Goal: Task Accomplishment & Management: Manage account settings

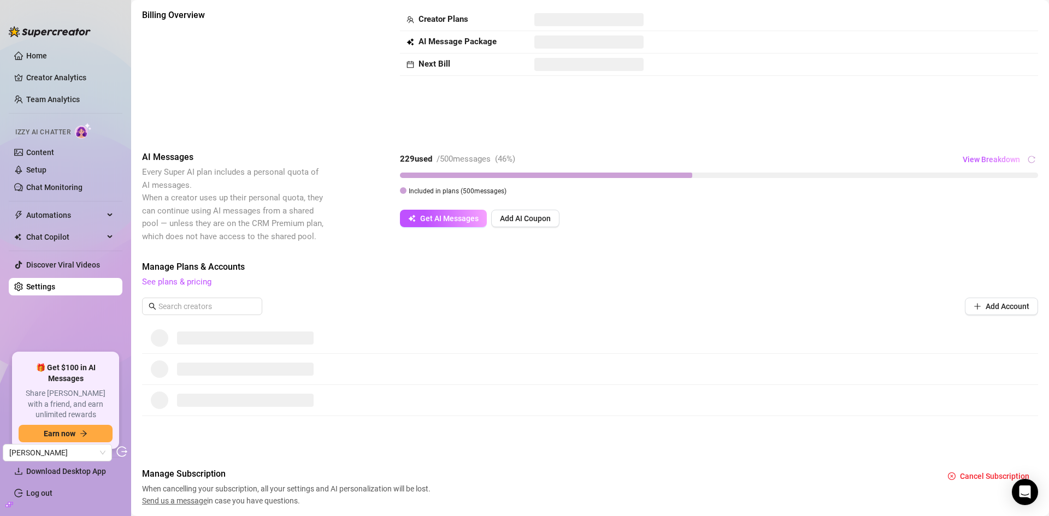
scroll to position [90, 0]
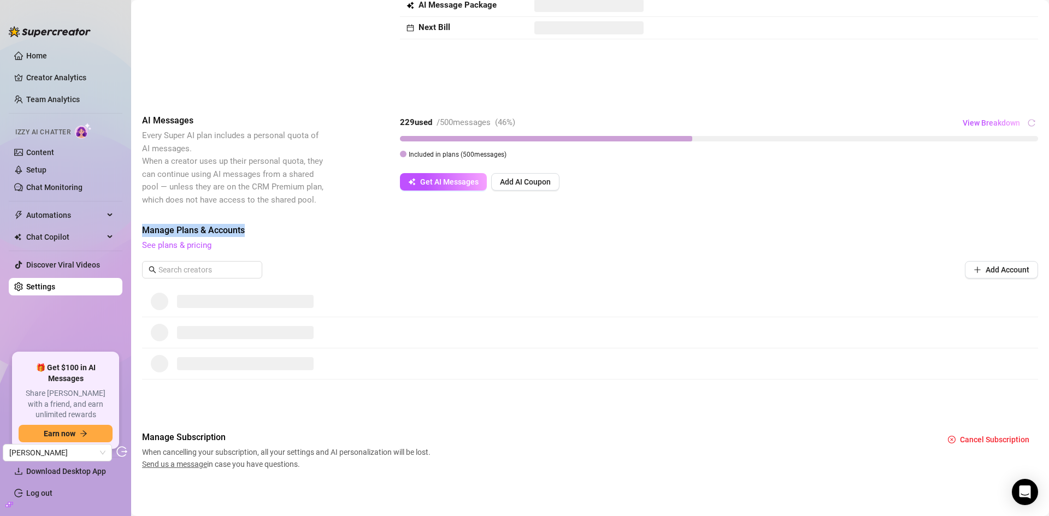
drag, startPoint x: 264, startPoint y: 226, endPoint x: 143, endPoint y: 228, distance: 121.3
click at [143, 228] on span "Manage Plans & Accounts" at bounding box center [590, 230] width 896 height 13
copy span "Manage Plans & Accounts"
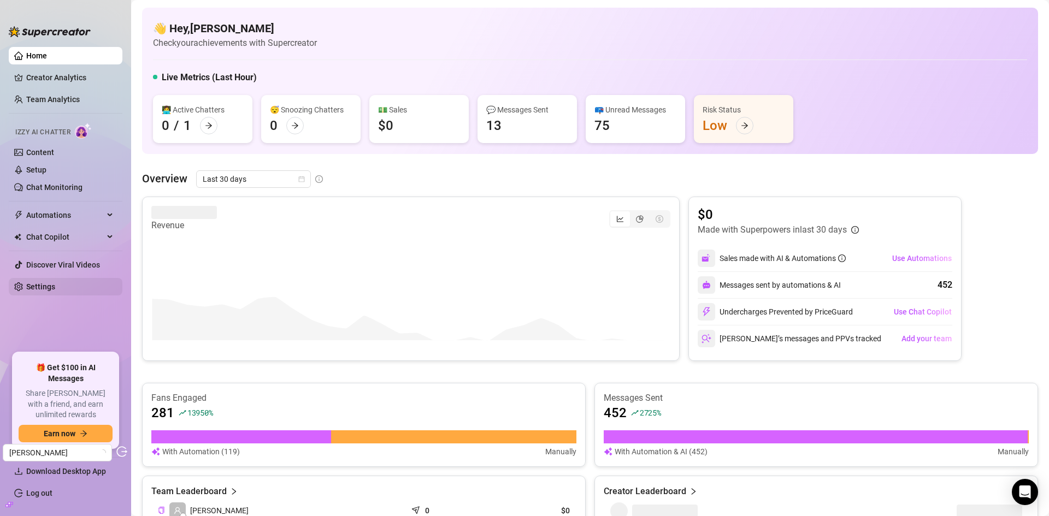
click at [46, 284] on link "Settings" at bounding box center [40, 286] width 29 height 9
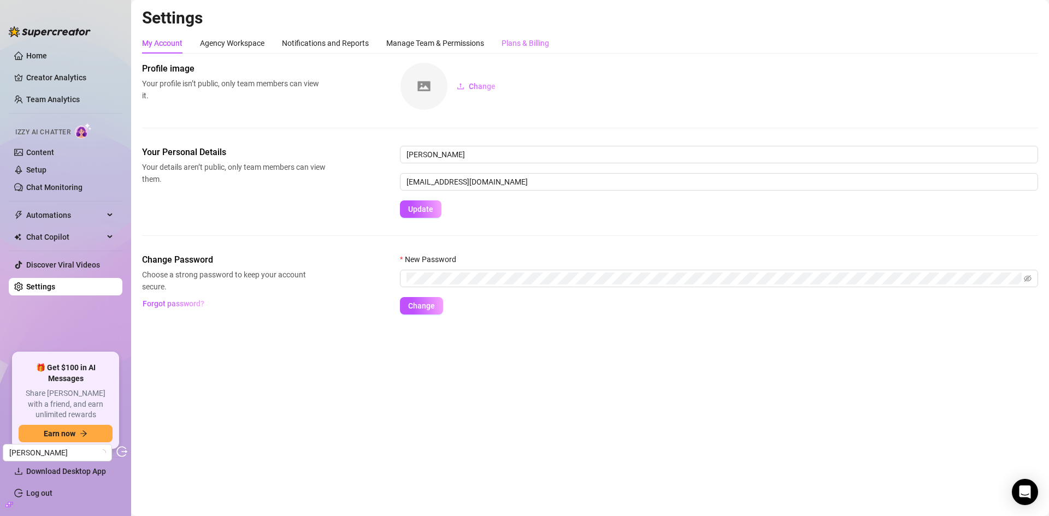
click at [526, 33] on div "Plans & Billing" at bounding box center [525, 43] width 48 height 21
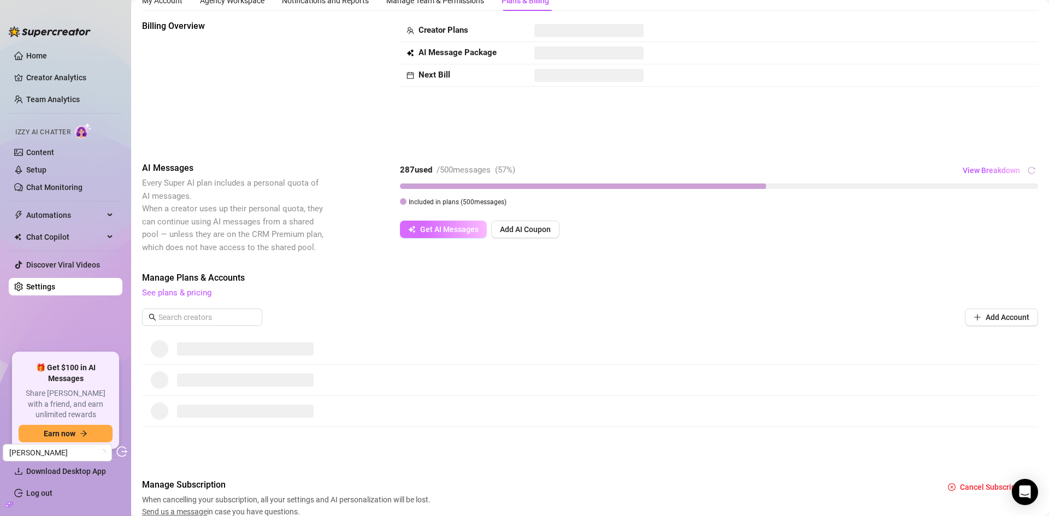
scroll to position [90, 0]
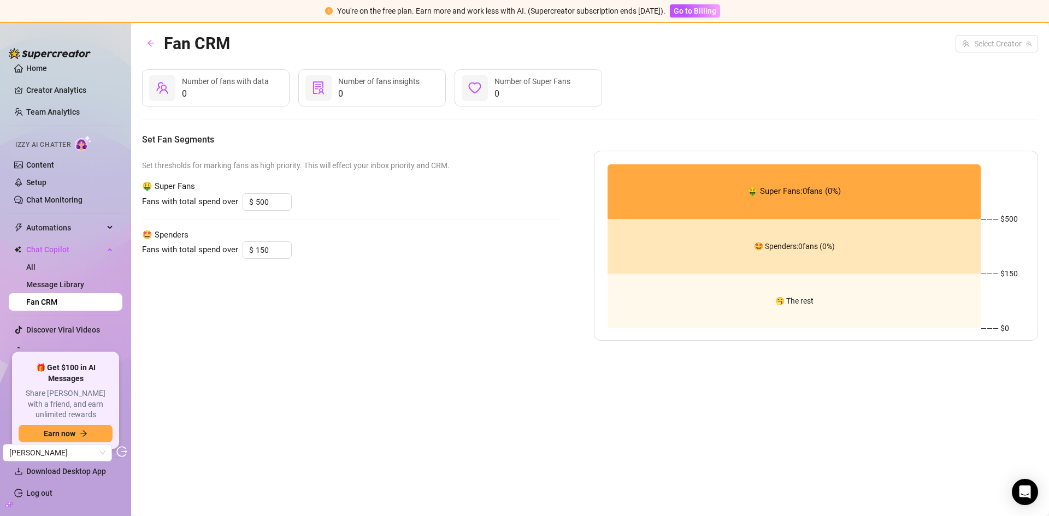
scroll to position [15, 0]
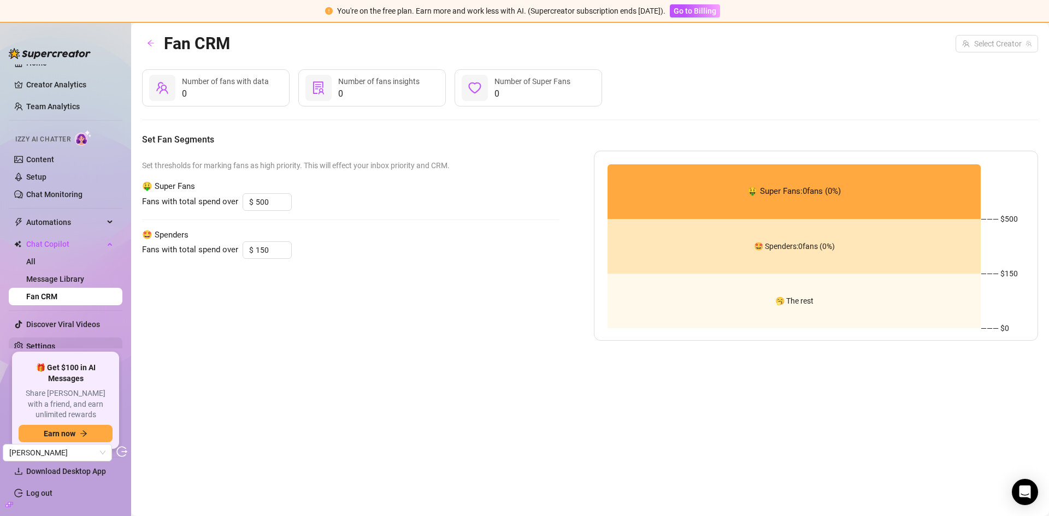
click at [52, 345] on link "Settings" at bounding box center [40, 346] width 29 height 9
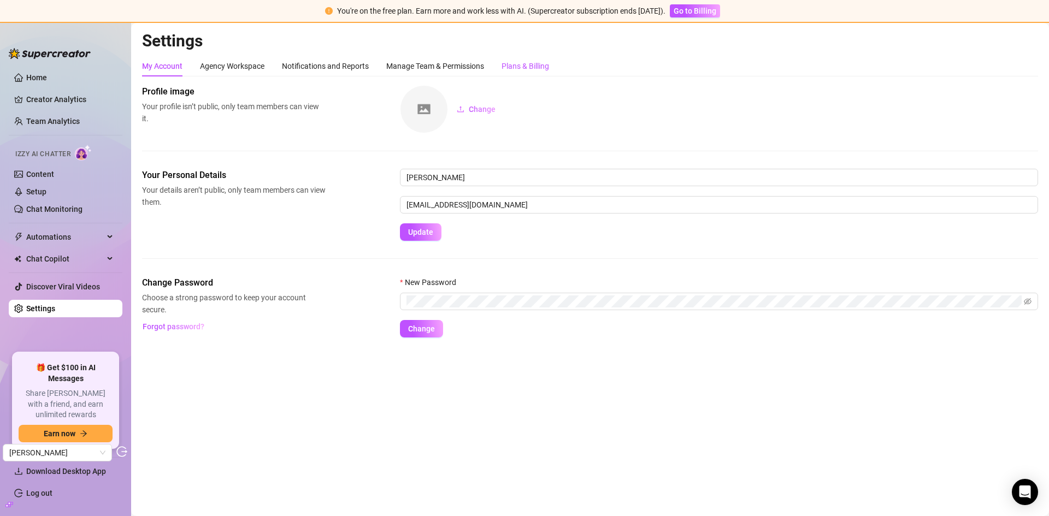
drag, startPoint x: 52, startPoint y: 345, endPoint x: 534, endPoint y: 68, distance: 555.9
click at [534, 68] on div "Plans & Billing" at bounding box center [525, 66] width 48 height 12
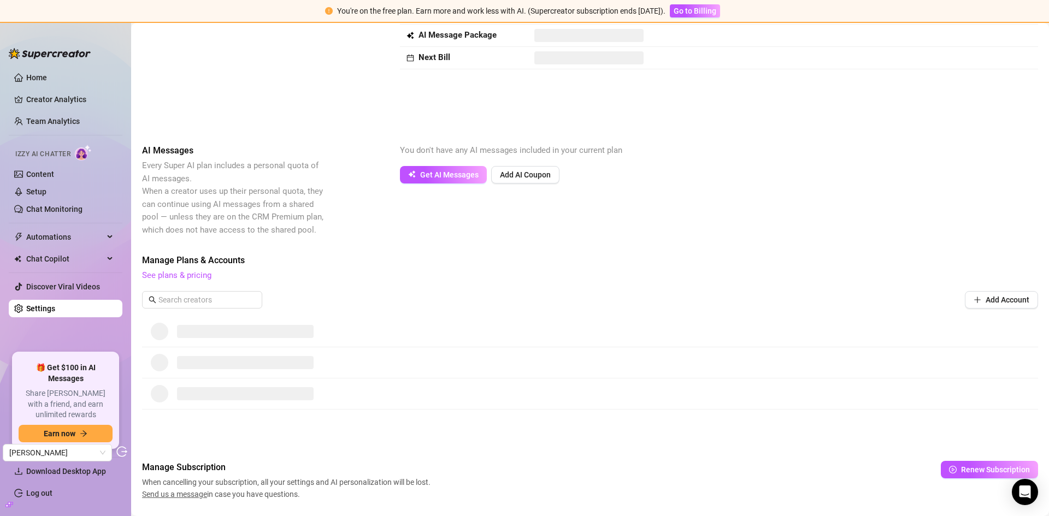
scroll to position [113, 0]
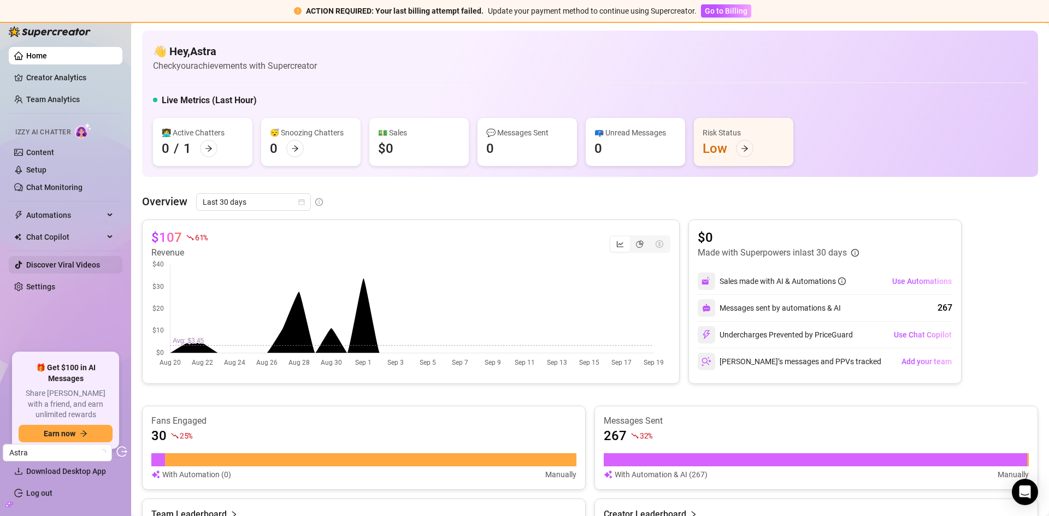
drag, startPoint x: 49, startPoint y: 283, endPoint x: 120, endPoint y: 265, distance: 73.1
click at [49, 283] on link "Settings" at bounding box center [40, 286] width 29 height 9
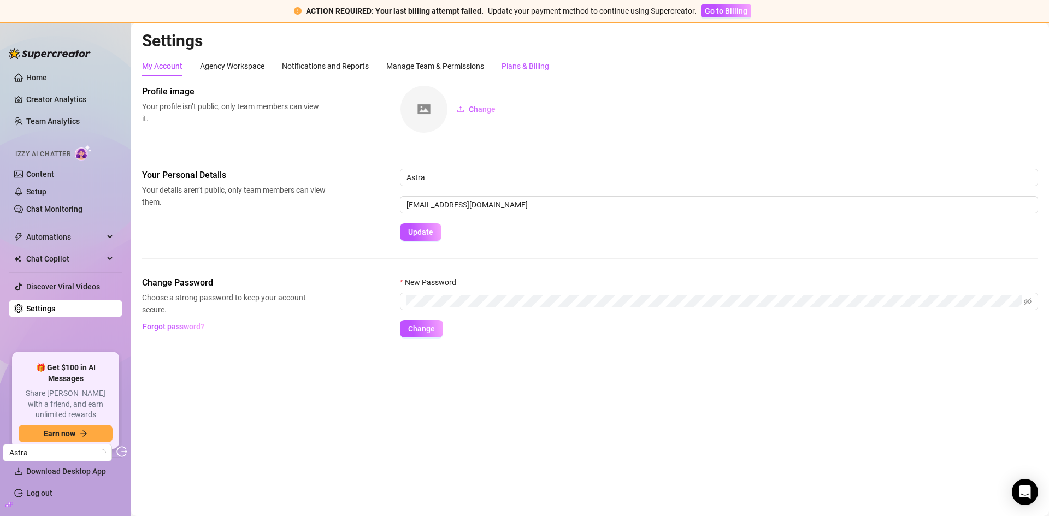
click at [525, 66] on div "Plans & Billing" at bounding box center [525, 66] width 48 height 12
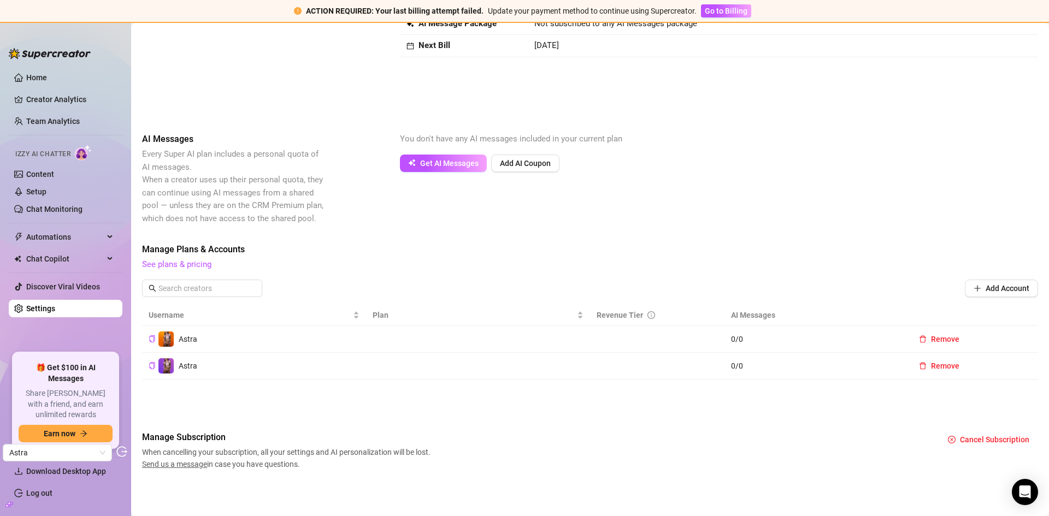
scroll to position [164, 0]
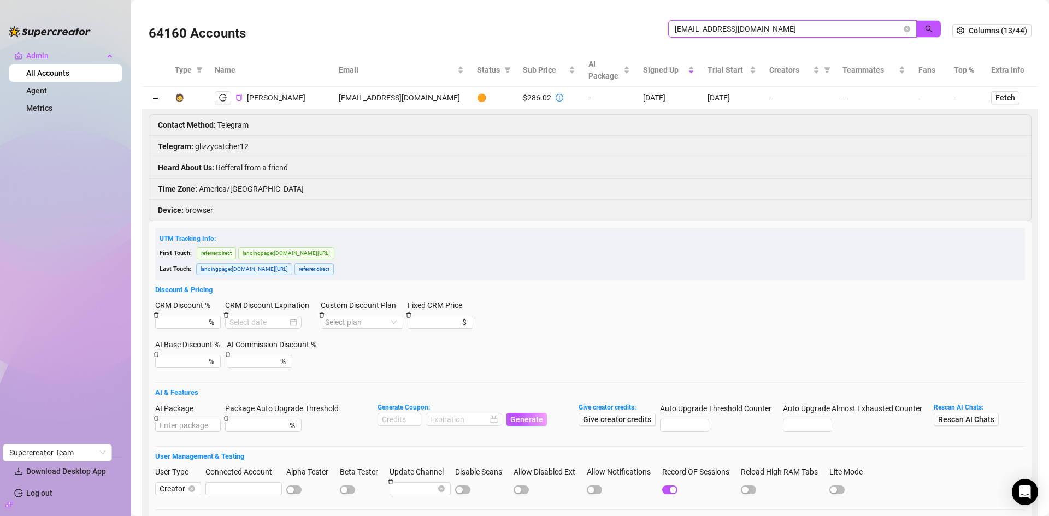
drag, startPoint x: 699, startPoint y: 37, endPoint x: 654, endPoint y: 37, distance: 44.8
click at [654, 37] on div "64160 Accounts cundisop000@gmail.com" at bounding box center [550, 30] width 803 height 37
paste input "astraluminaute@astraluminaute"
click at [925, 23] on button "button" at bounding box center [928, 28] width 25 height 17
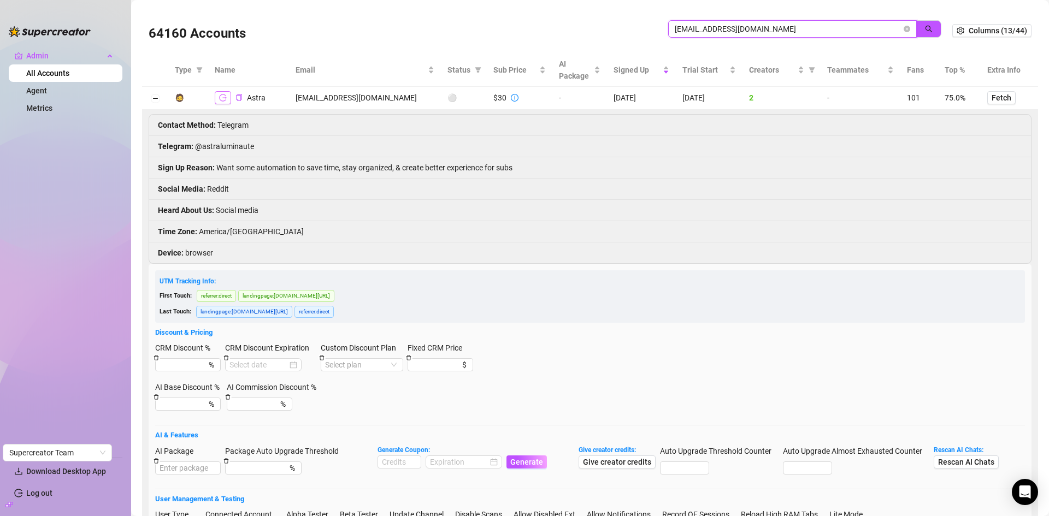
type input "[EMAIL_ADDRESS][DOMAIN_NAME]"
click at [224, 93] on button "button" at bounding box center [223, 97] width 16 height 13
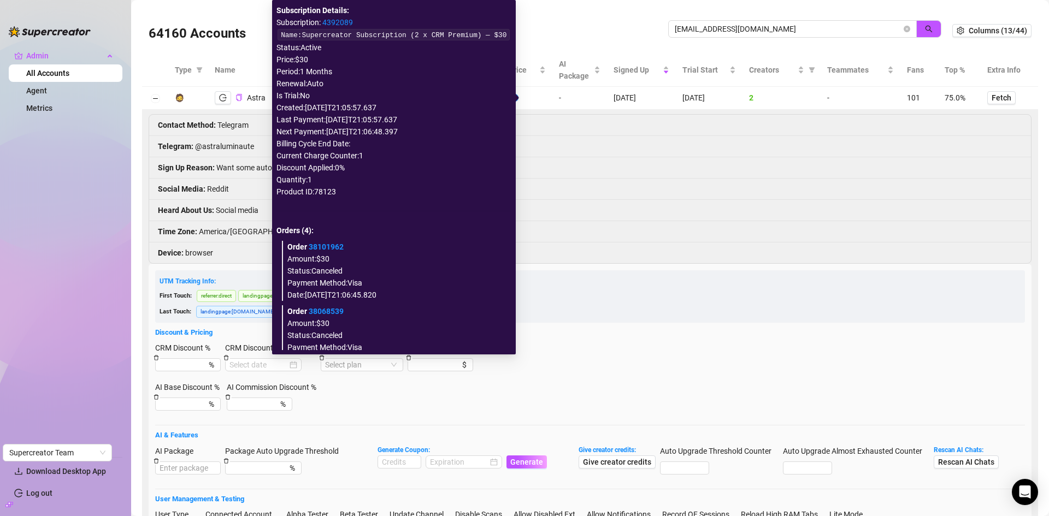
click at [353, 18] on link "4392089" at bounding box center [337, 22] width 31 height 9
